Goal: Check status: Check status

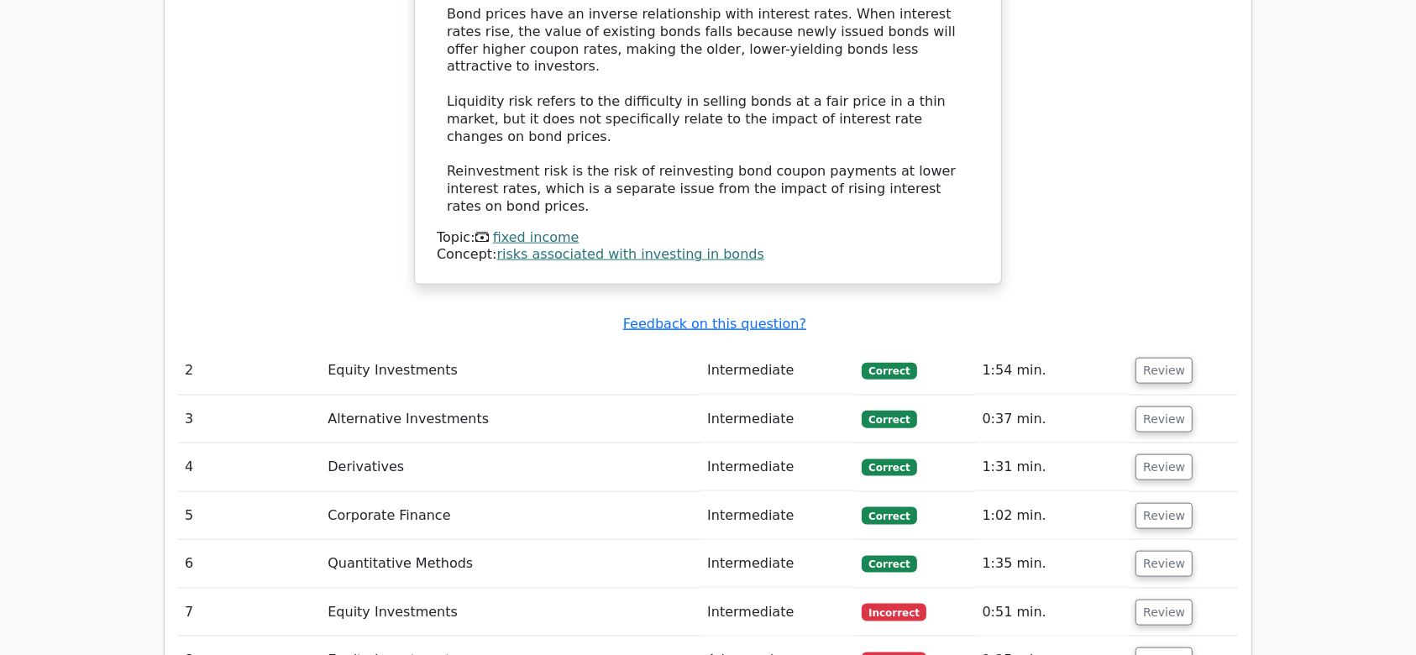
scroll to position [1942, 0]
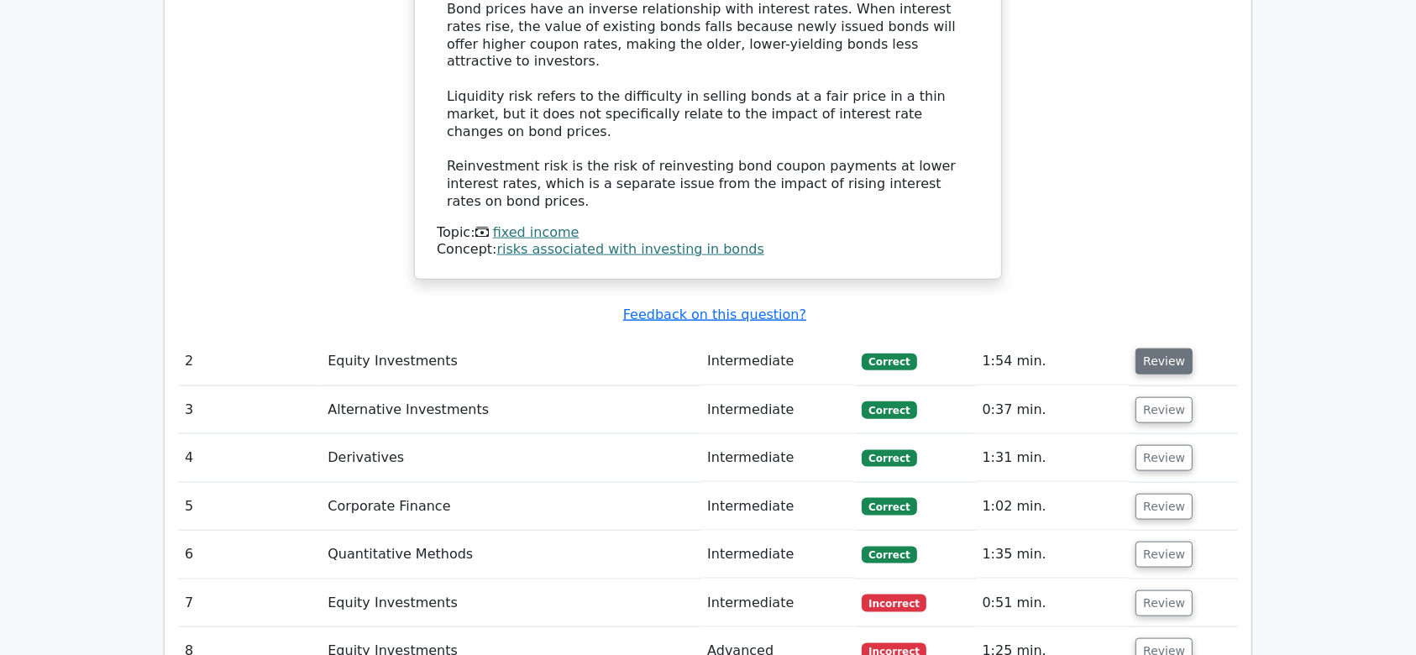
click at [1142, 349] on button "Review" at bounding box center [1164, 362] width 57 height 26
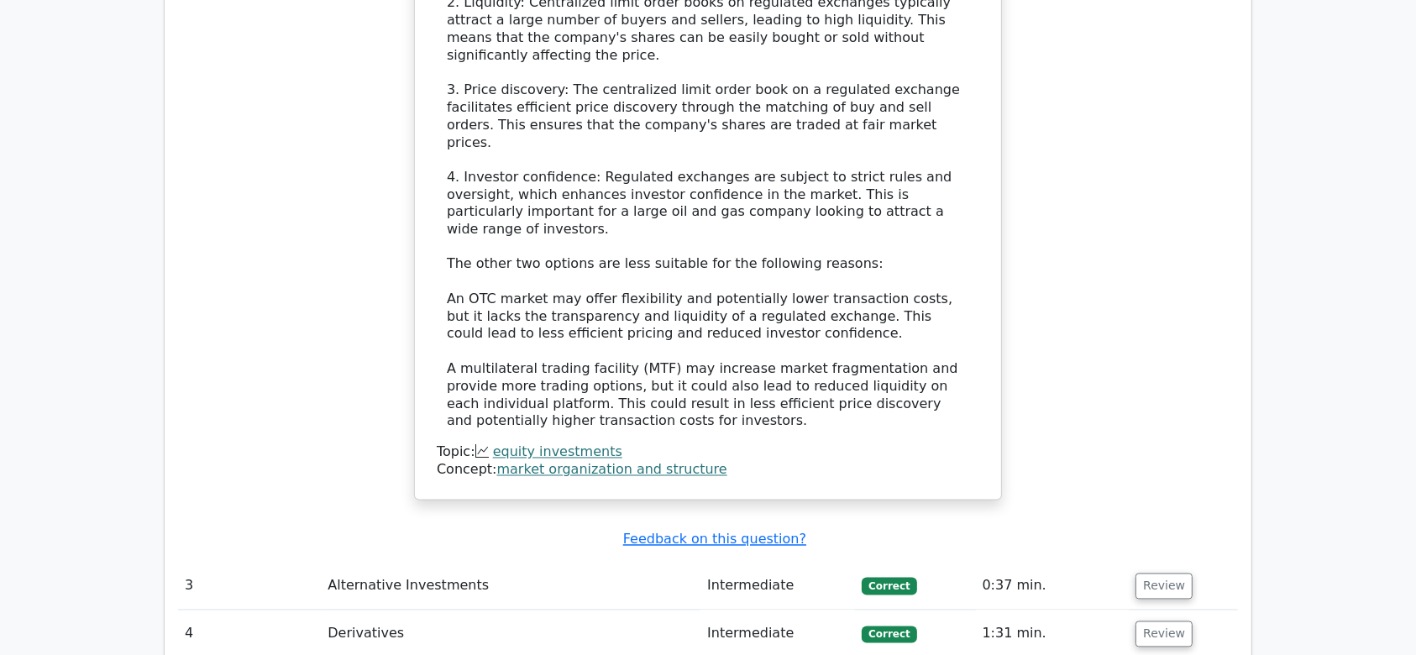
scroll to position [2987, 0]
click at [1156, 571] on button "Review" at bounding box center [1164, 584] width 57 height 26
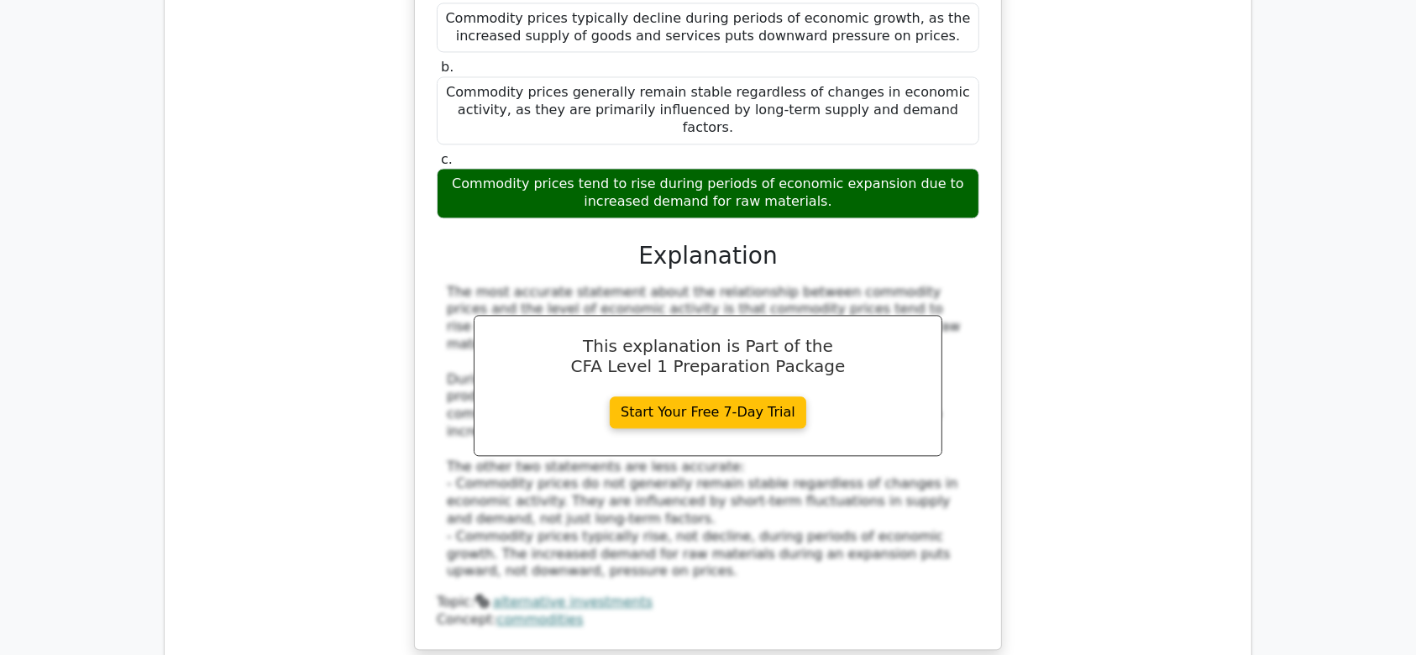
scroll to position [3706, 0]
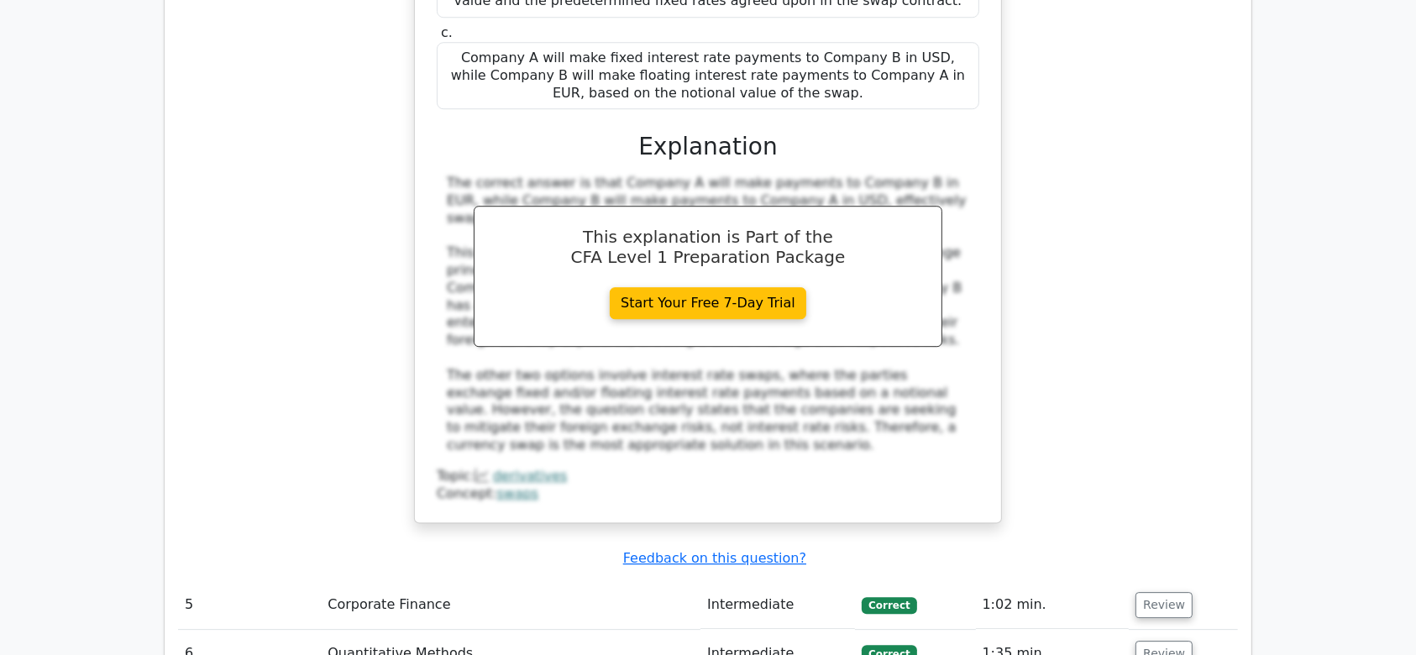
scroll to position [4842, 0]
click at [1136, 591] on button "Review" at bounding box center [1164, 604] width 57 height 26
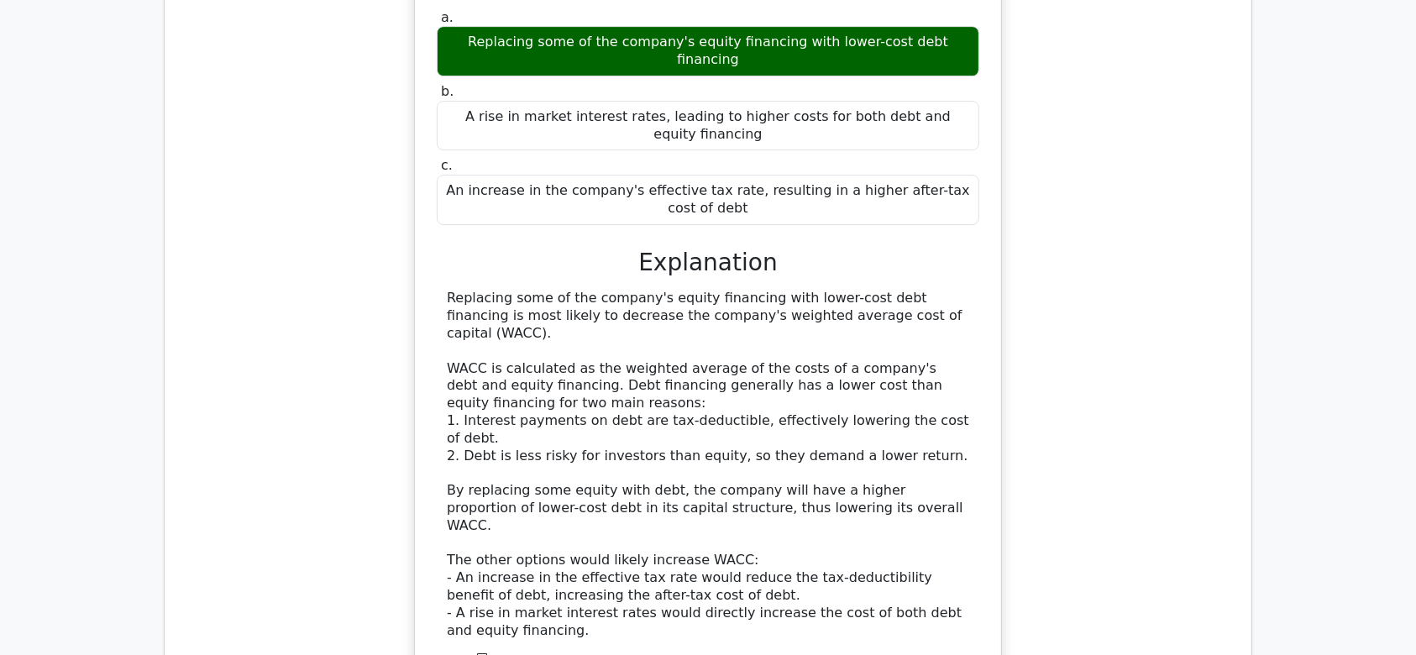
scroll to position [5538, 0]
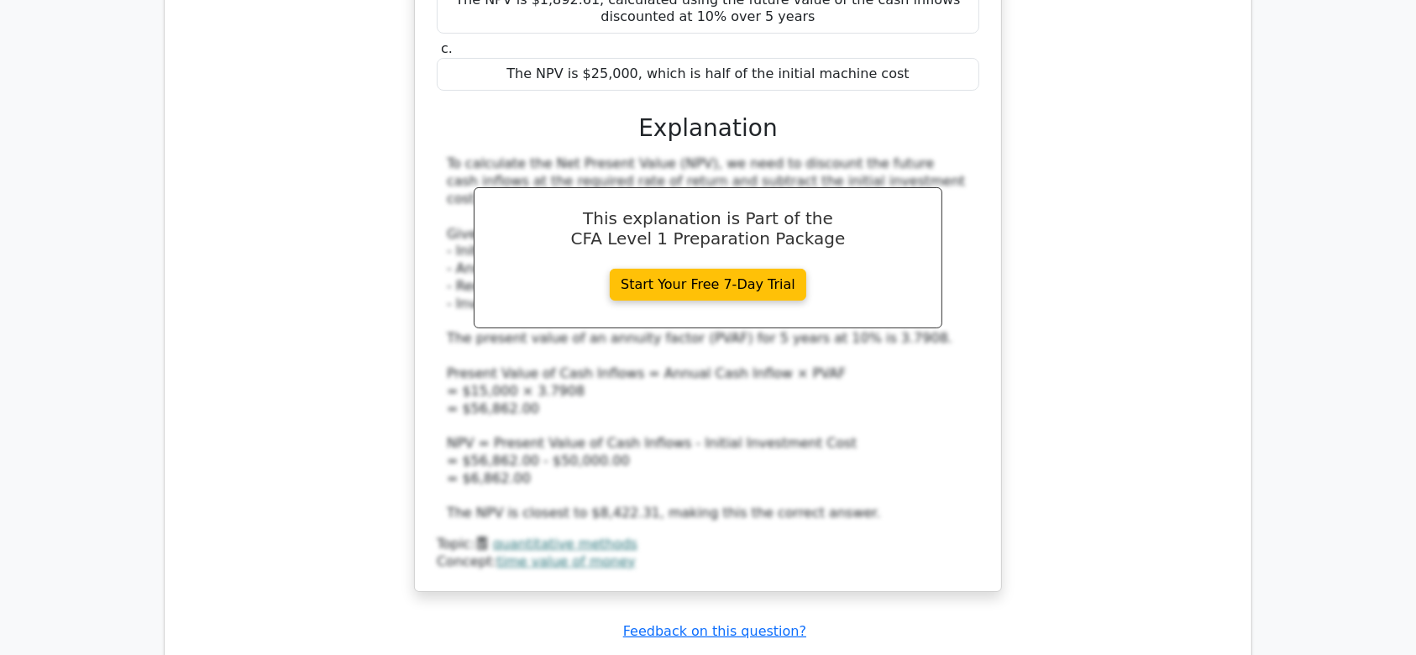
scroll to position [6560, 0]
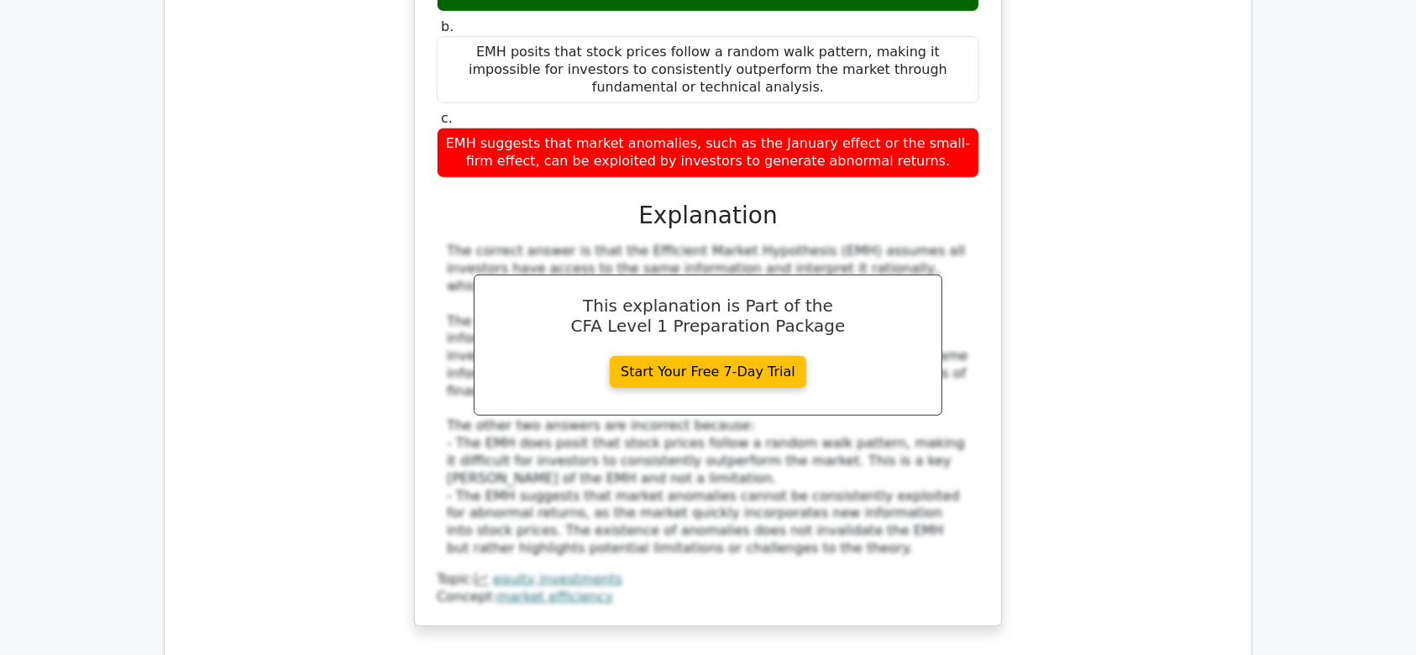
scroll to position [7413, 0]
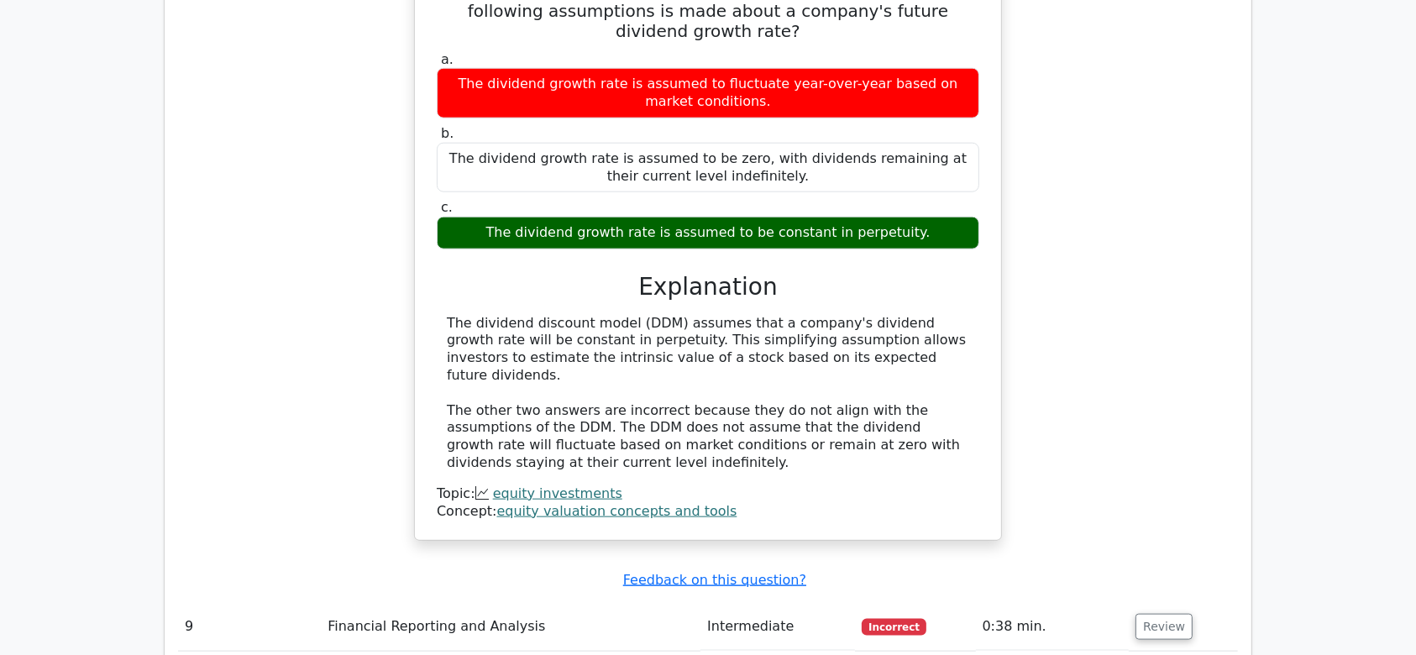
scroll to position [8191, 0]
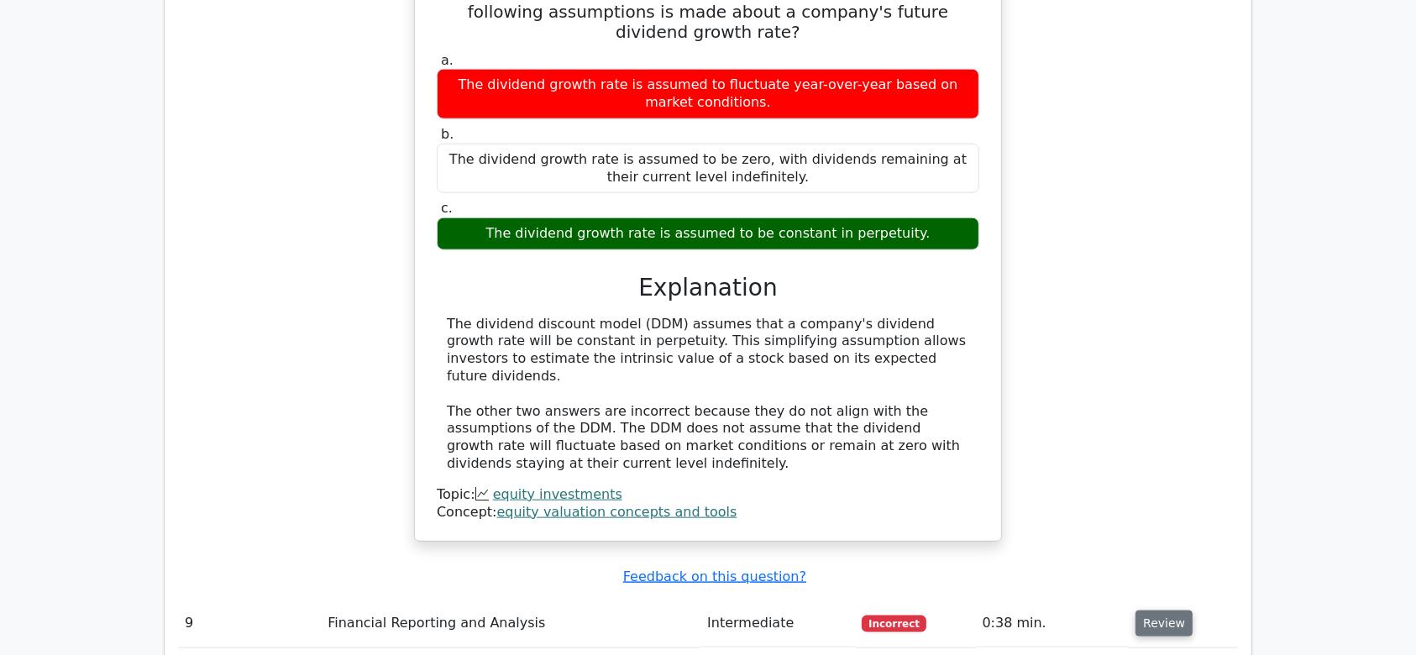
click at [1157, 611] on button "Review" at bounding box center [1164, 624] width 57 height 26
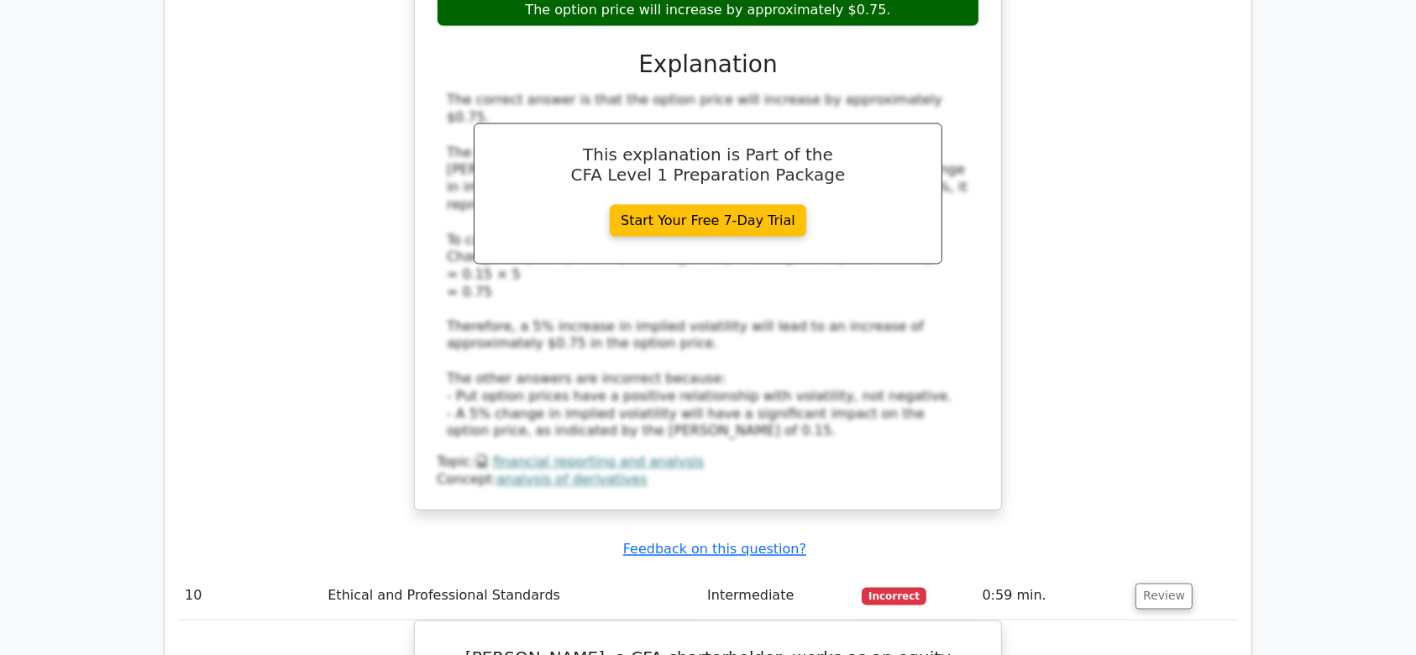
scroll to position [9241, 0]
